Goal: Information Seeking & Learning: Learn about a topic

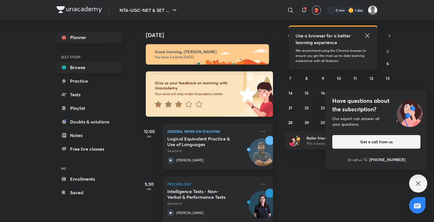
click at [86, 68] on link "Browse" at bounding box center [90, 67] width 66 height 11
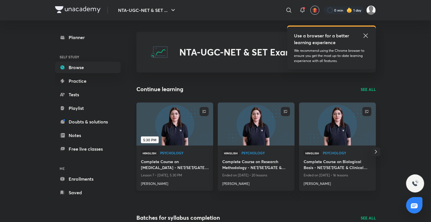
click at [199, 136] on img at bounding box center [175, 124] width 78 height 44
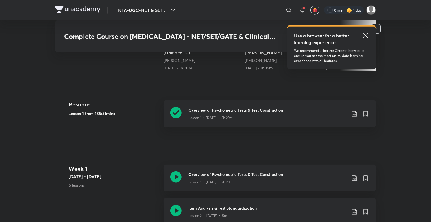
scroll to position [208, 0]
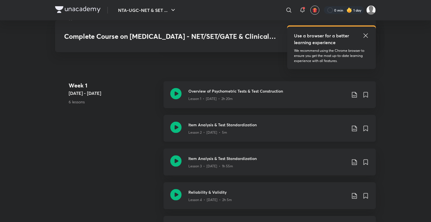
click at [249, 212] on link "Reliability & Validity Lesson 4 • [DATE] • 2h 5m" at bounding box center [270, 199] width 213 height 34
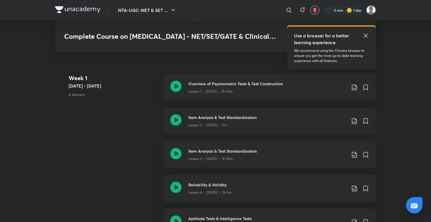
scroll to position [299, 0]
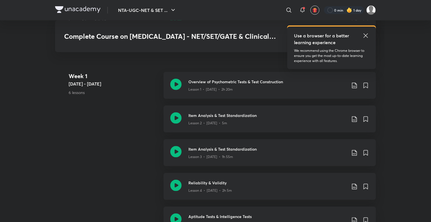
scroll to position [290, 0]
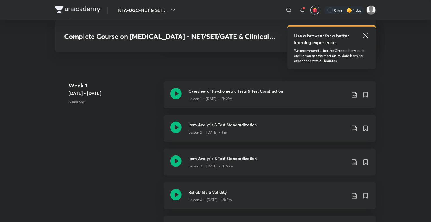
click at [220, 161] on h3 "Item Analysis & Test Standardization" at bounding box center [267, 158] width 158 height 6
